Goal: Check status: Check status

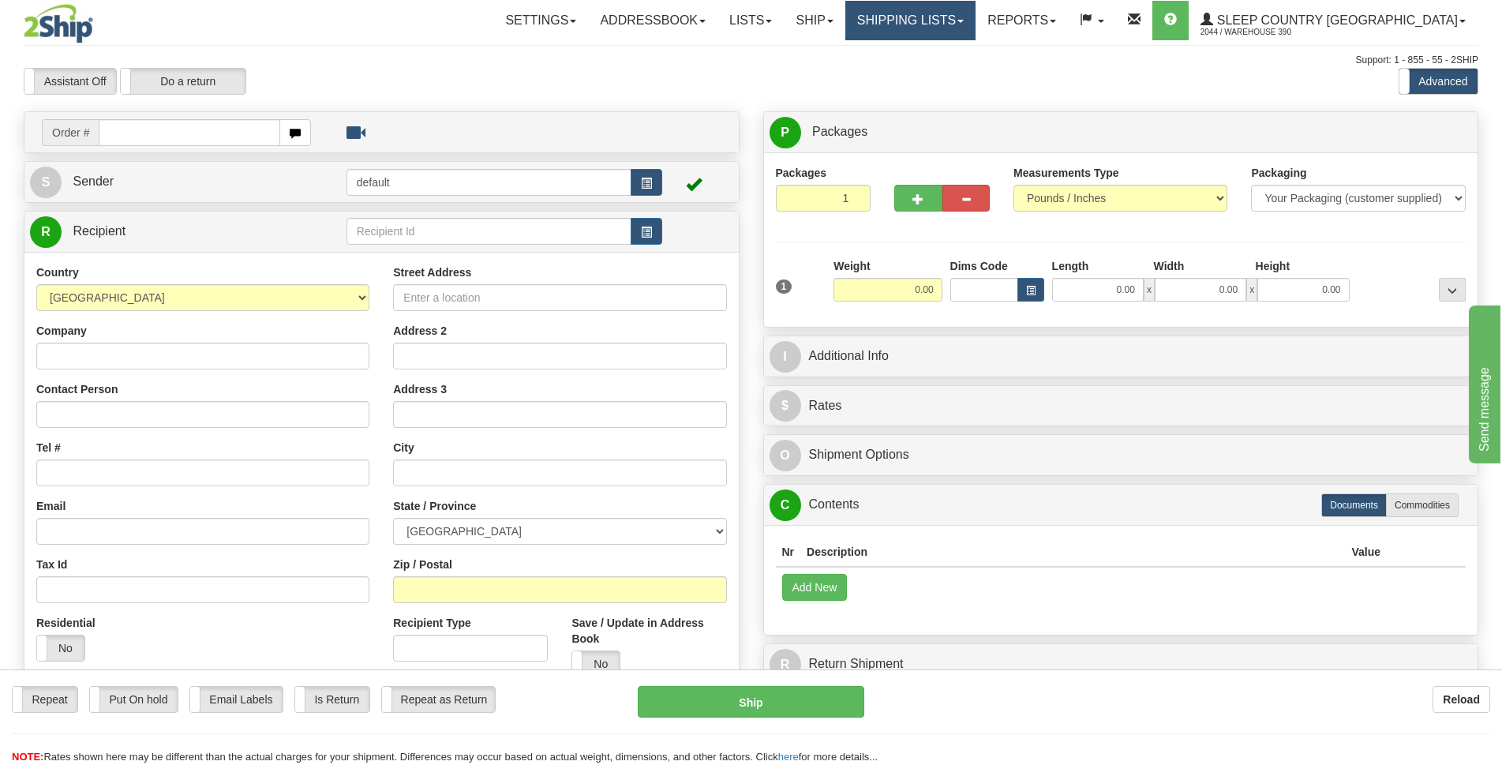
click at [976, 28] on link "Shipping lists" at bounding box center [910, 20] width 130 height 39
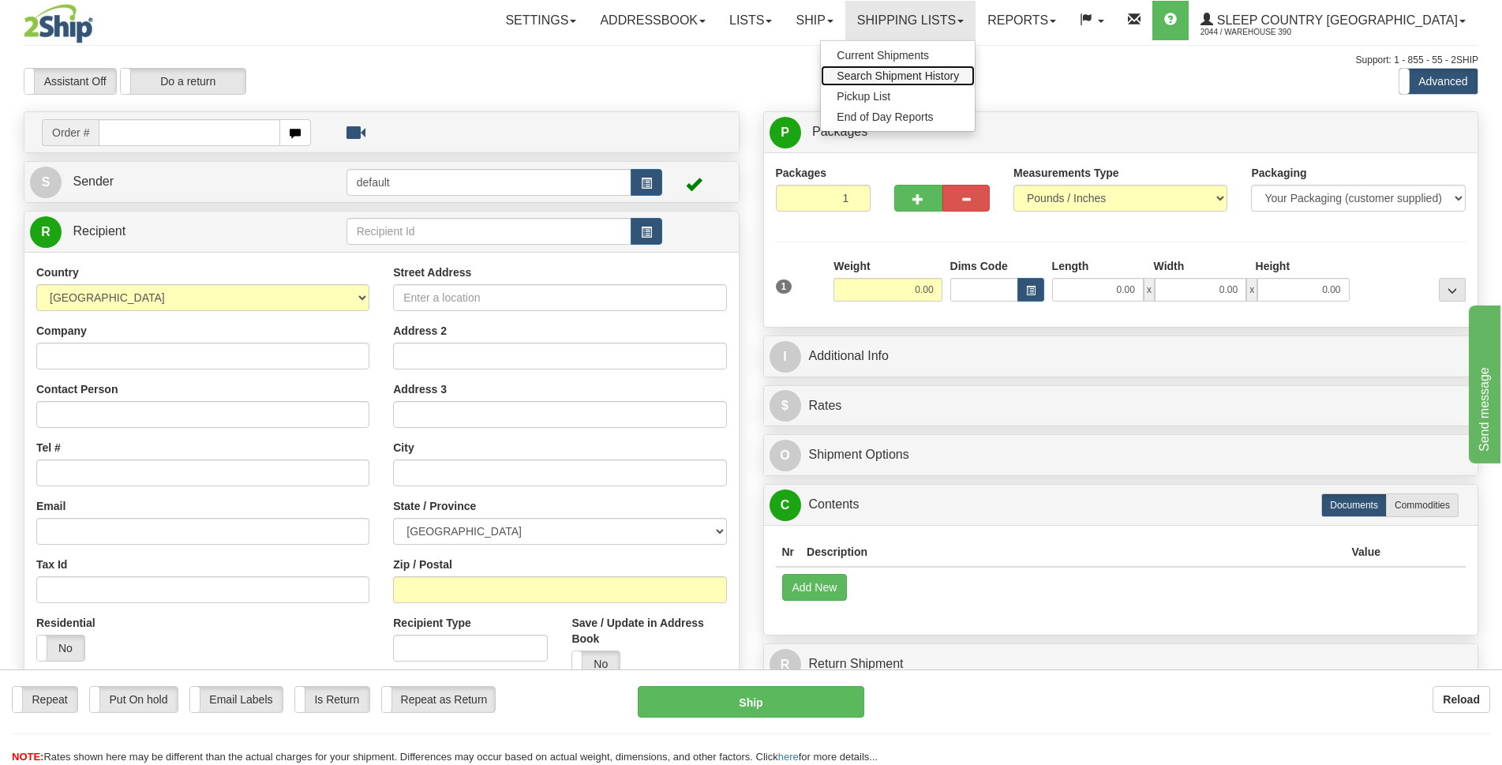
click at [959, 81] on span "Search Shipment History" at bounding box center [898, 75] width 122 height 13
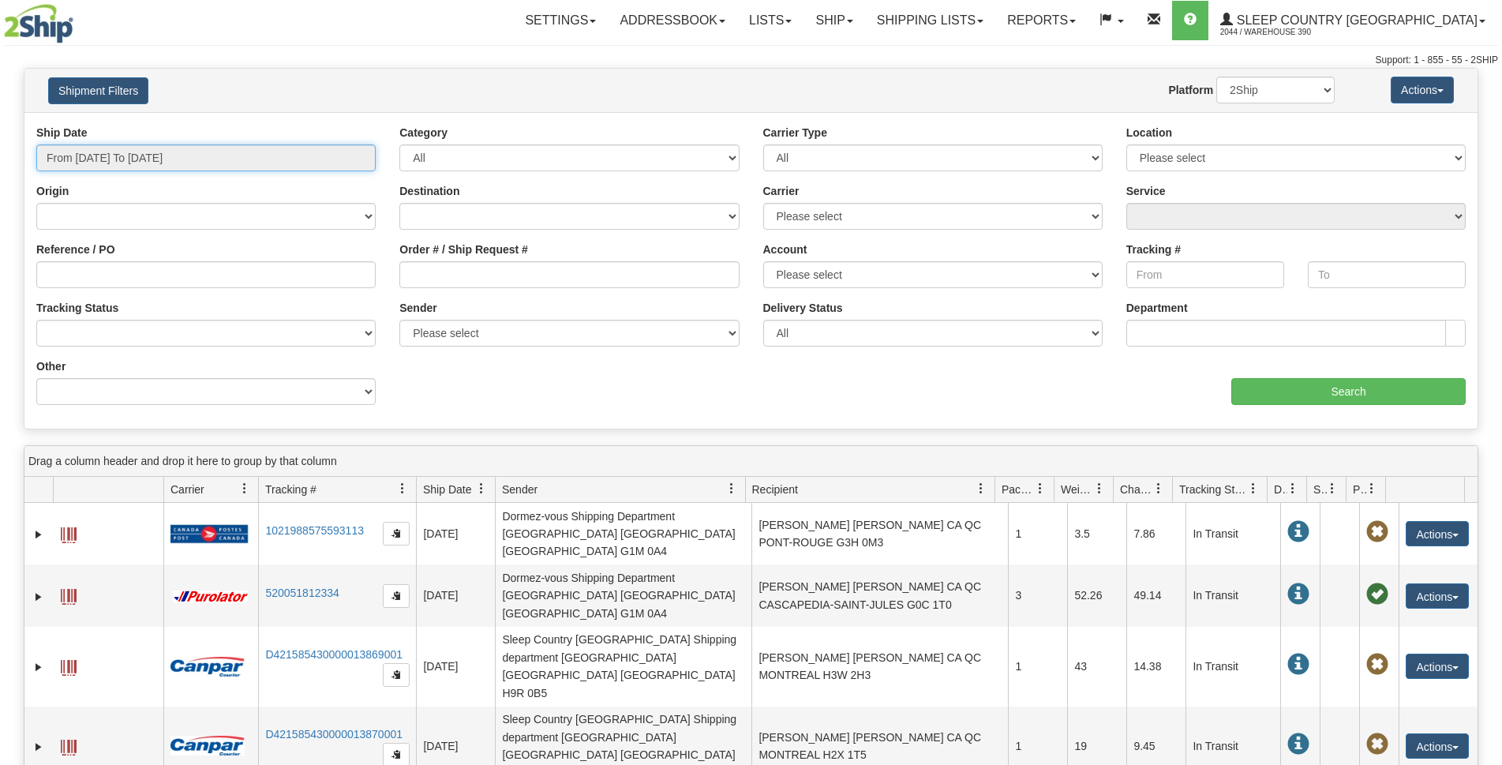
click at [93, 159] on input "From 09/12/2025 To 09/13/2025" at bounding box center [205, 157] width 339 height 27
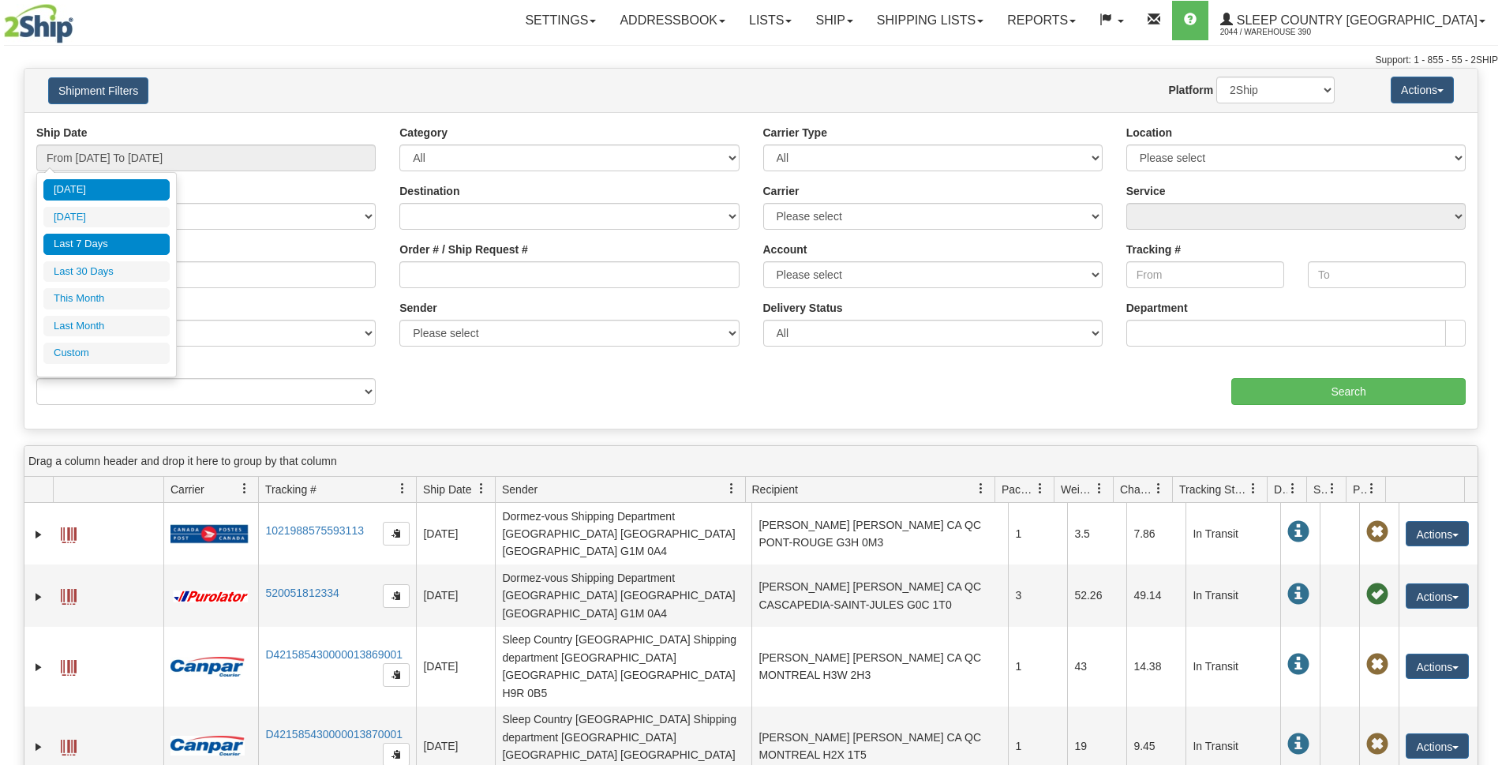
click at [81, 244] on li "Last 7 Days" at bounding box center [106, 244] width 126 height 21
type input "From 09/07/2025 To 09/13/2025"
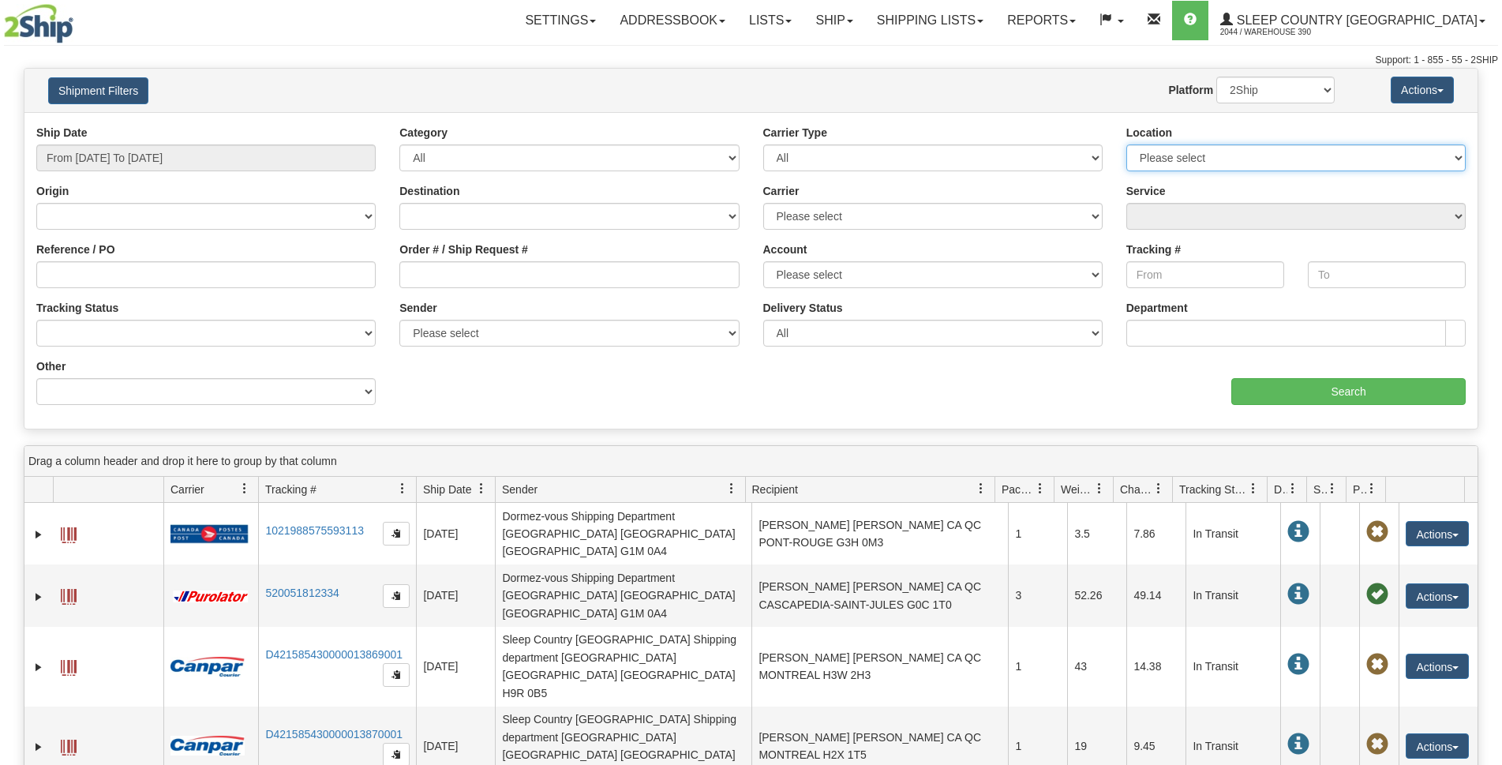
click at [1213, 160] on select "Please select 390 REFF IMRU DUVET 300 ORTH NEXE" at bounding box center [1295, 157] width 339 height 27
select select "3940"
click at [1126, 144] on select "Please select 390 REFF IMRU DUVET 300 ORTH NEXE" at bounding box center [1295, 157] width 339 height 27
click at [1323, 399] on input "Search" at bounding box center [1348, 391] width 234 height 27
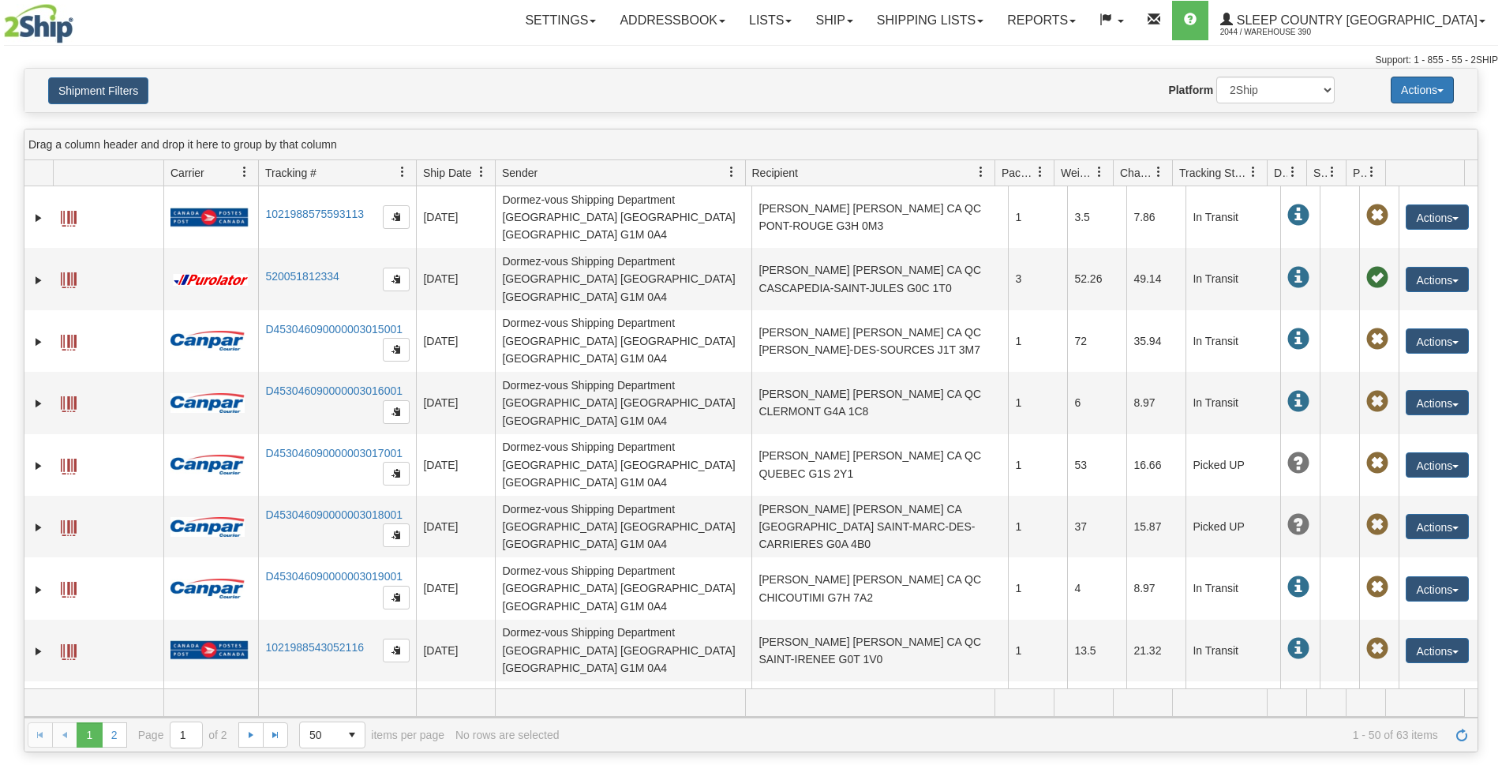
click at [1443, 86] on button "Actions" at bounding box center [1422, 90] width 63 height 27
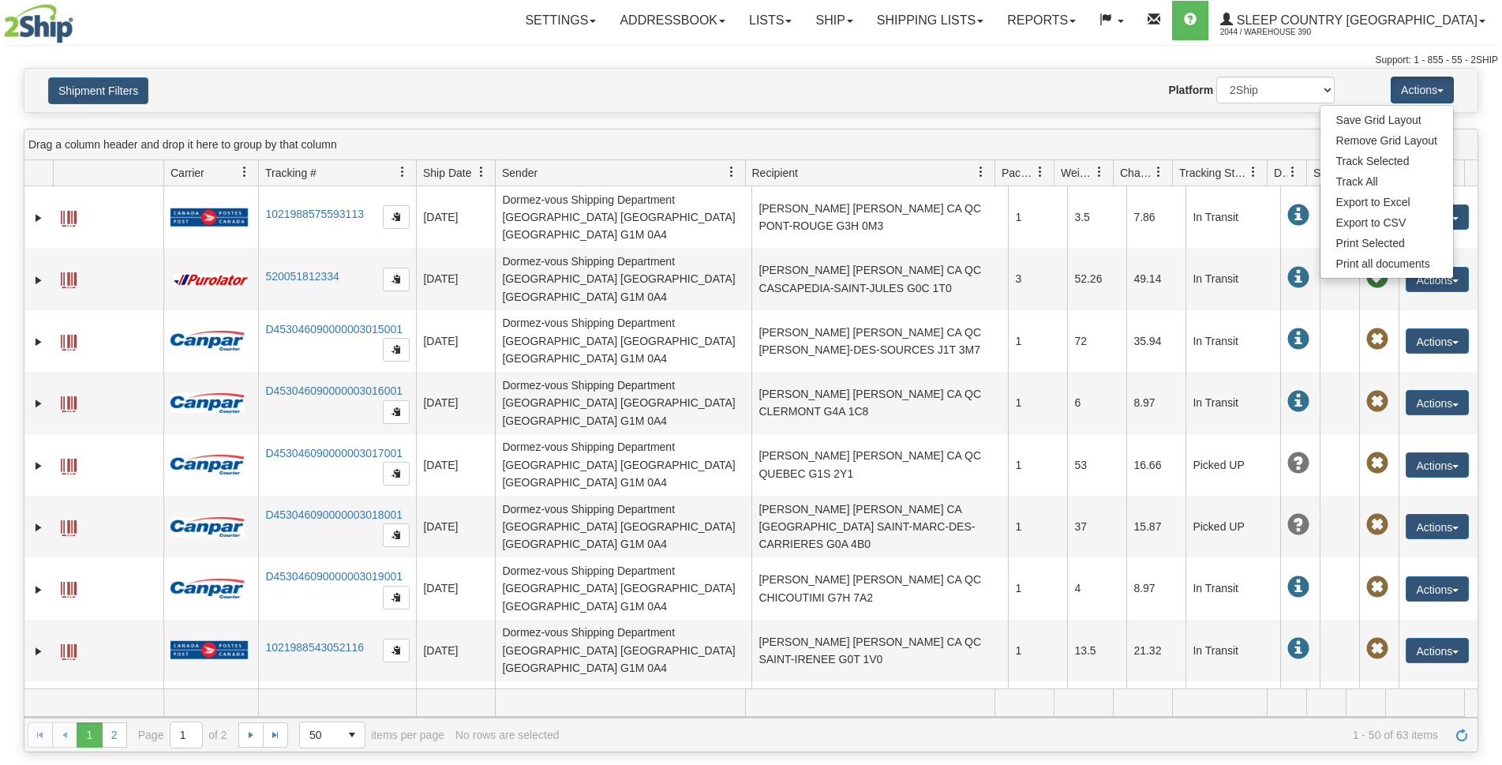
click at [954, 120] on div "Please wait... × Confirm Delete Delete Cancel × Confirm Delete Yes No Cancel × …" at bounding box center [751, 410] width 1502 height 684
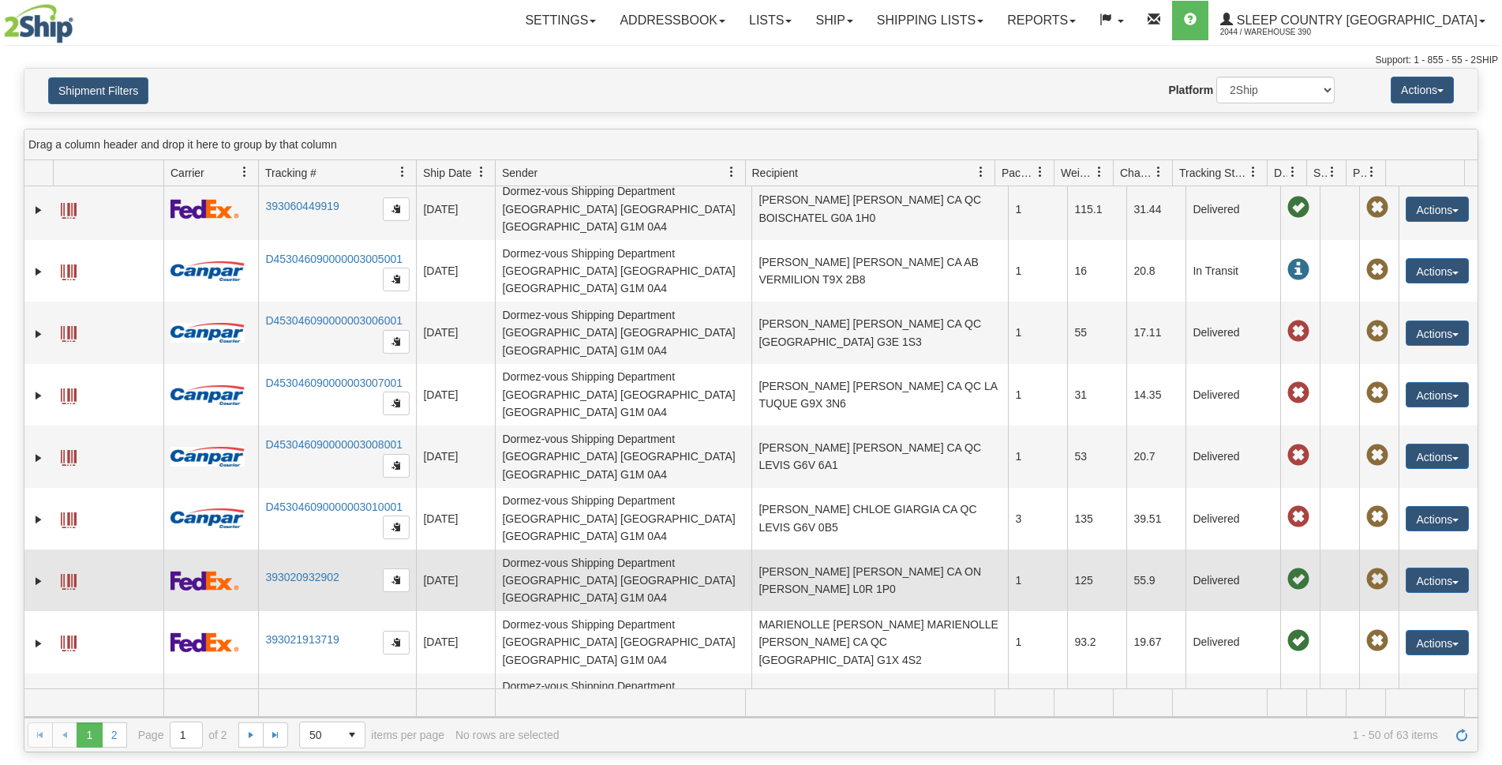
scroll to position [1263, 0]
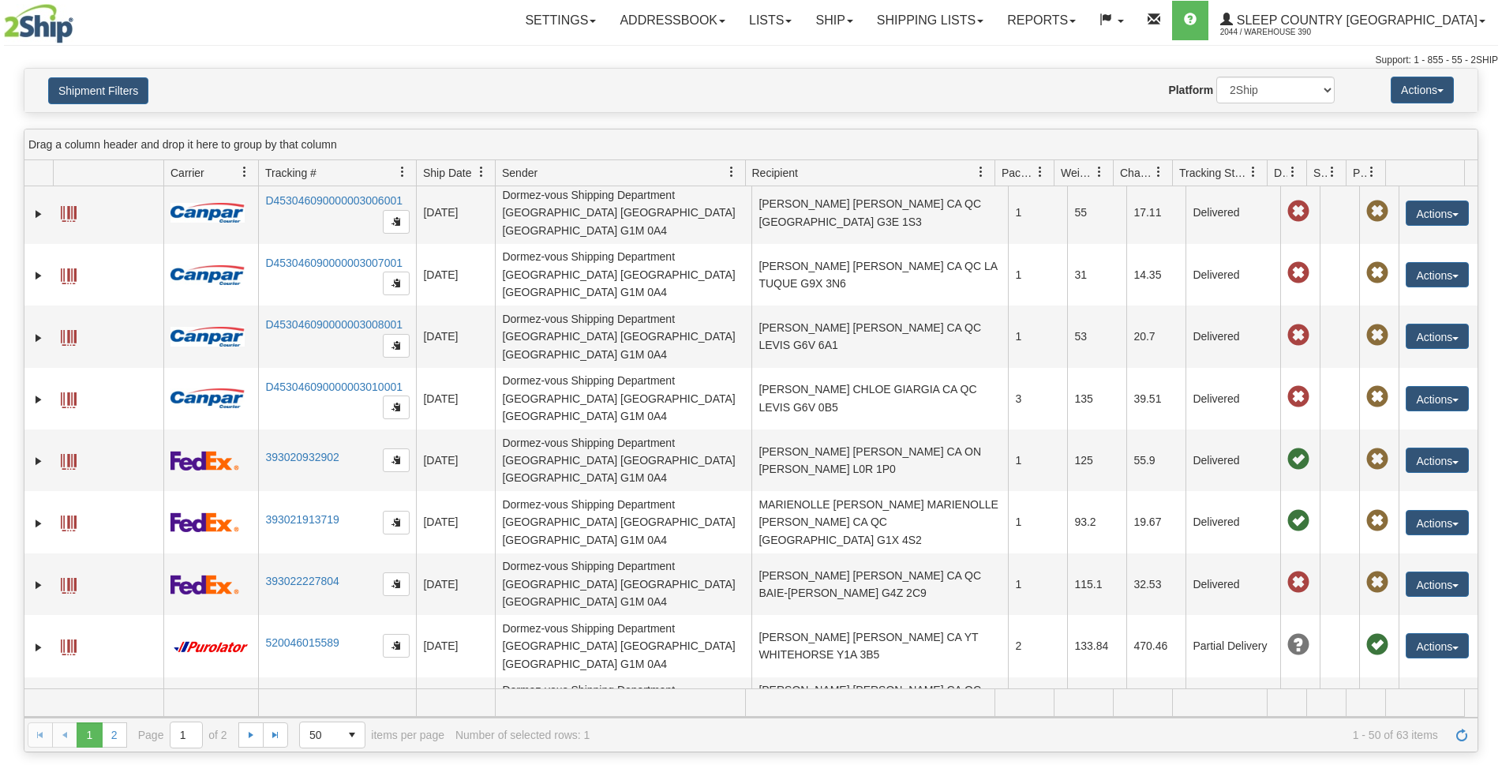
scroll to position [1225, 0]
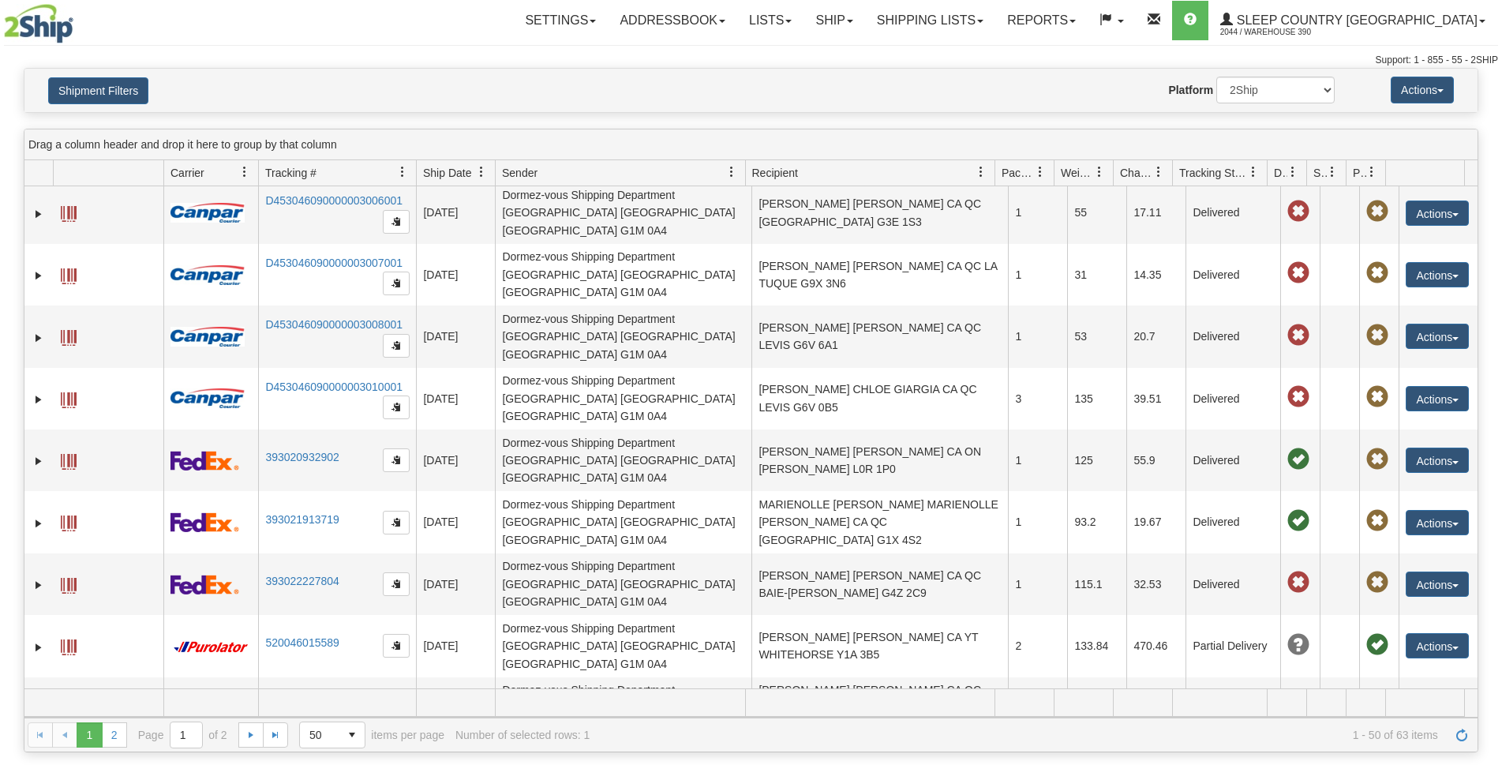
scroll to position [1383, 0]
